Goal: Transaction & Acquisition: Purchase product/service

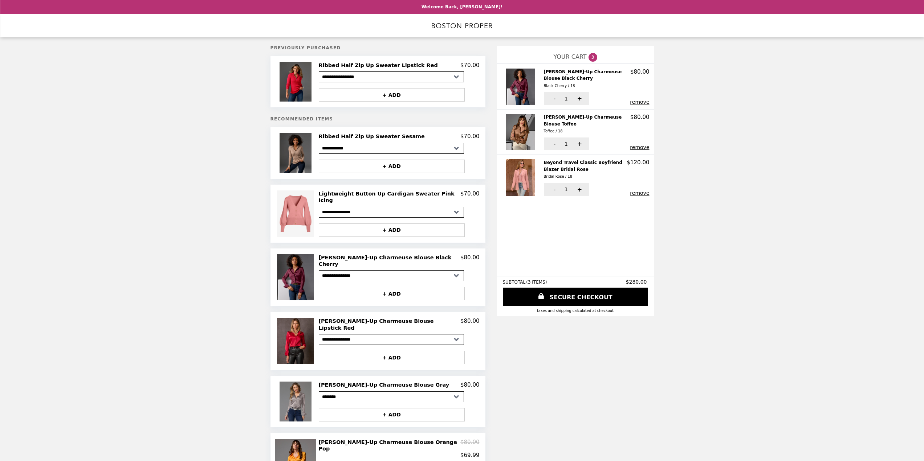
select select "**********"
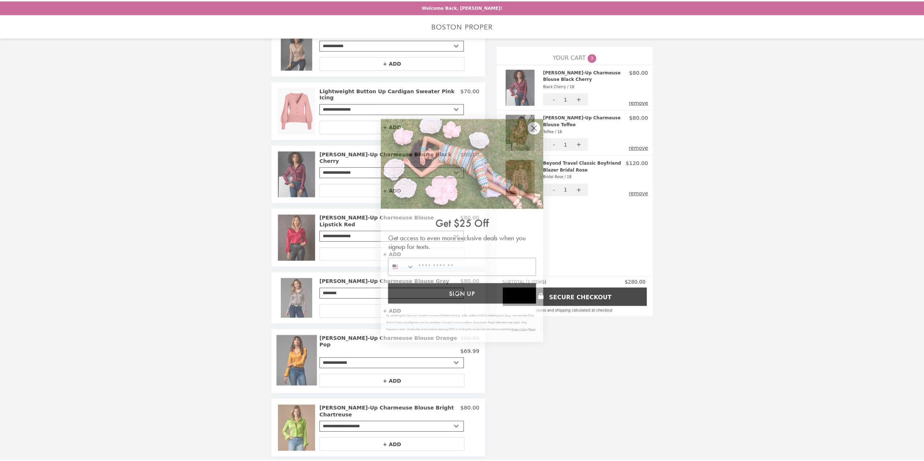
scroll to position [109, 0]
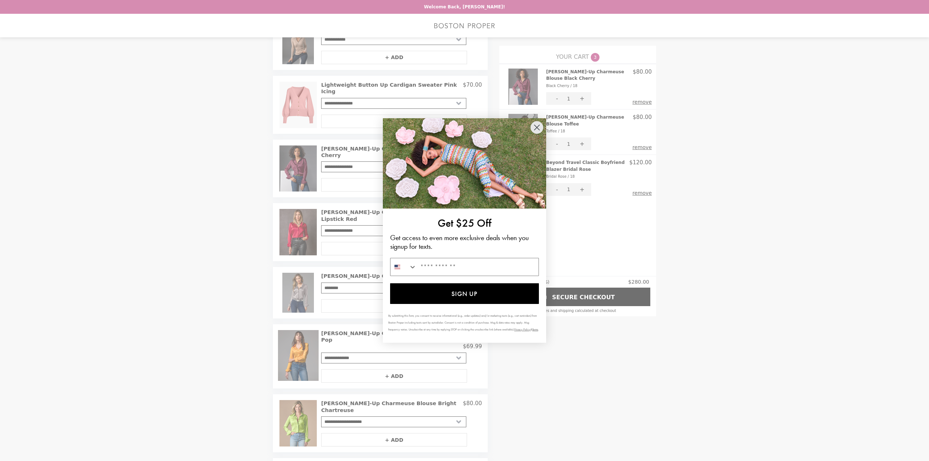
click at [537, 126] on icon "Close dialog" at bounding box center [537, 127] width 5 height 5
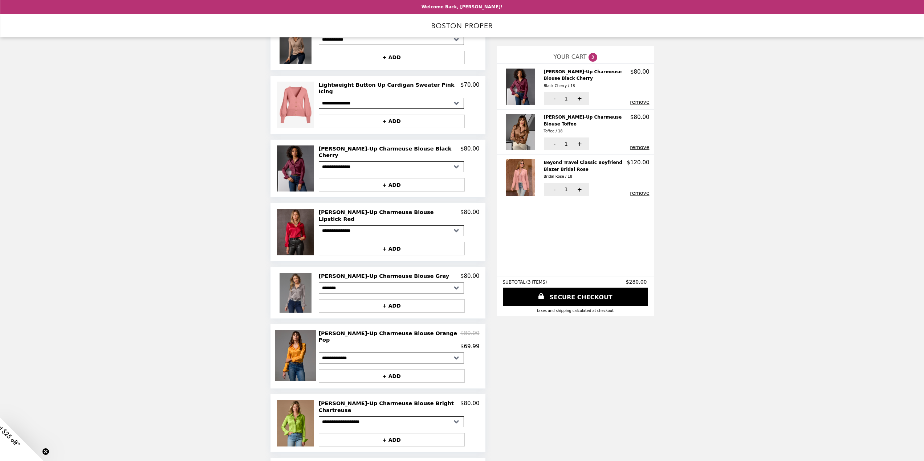
click at [642, 101] on button "remove" at bounding box center [639, 102] width 19 height 6
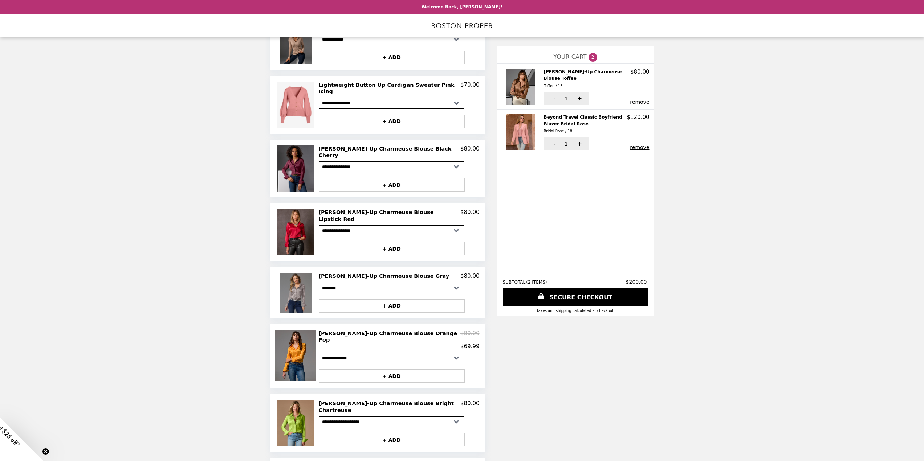
click at [638, 144] on button "remove" at bounding box center [639, 147] width 19 height 6
click at [519, 91] on img at bounding box center [521, 87] width 31 height 36
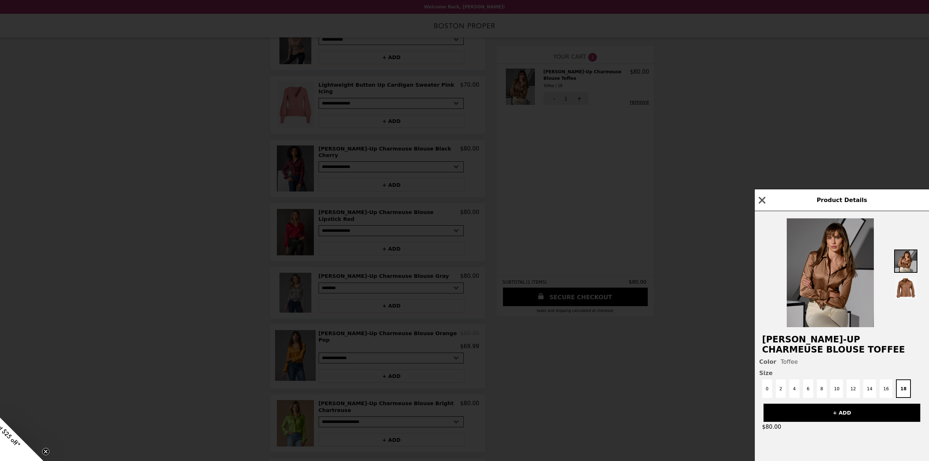
click at [825, 277] on img at bounding box center [830, 273] width 87 height 109
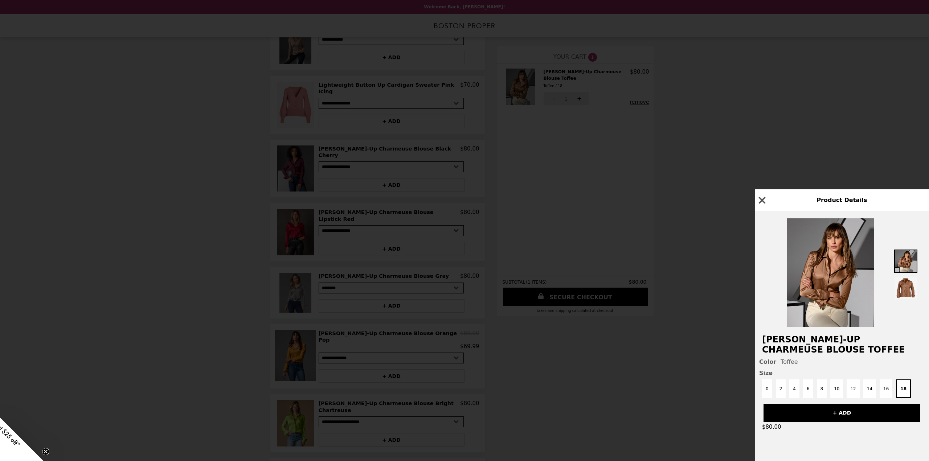
click at [762, 197] on icon "button" at bounding box center [762, 200] width 7 height 7
